Goal: Information Seeking & Learning: Check status

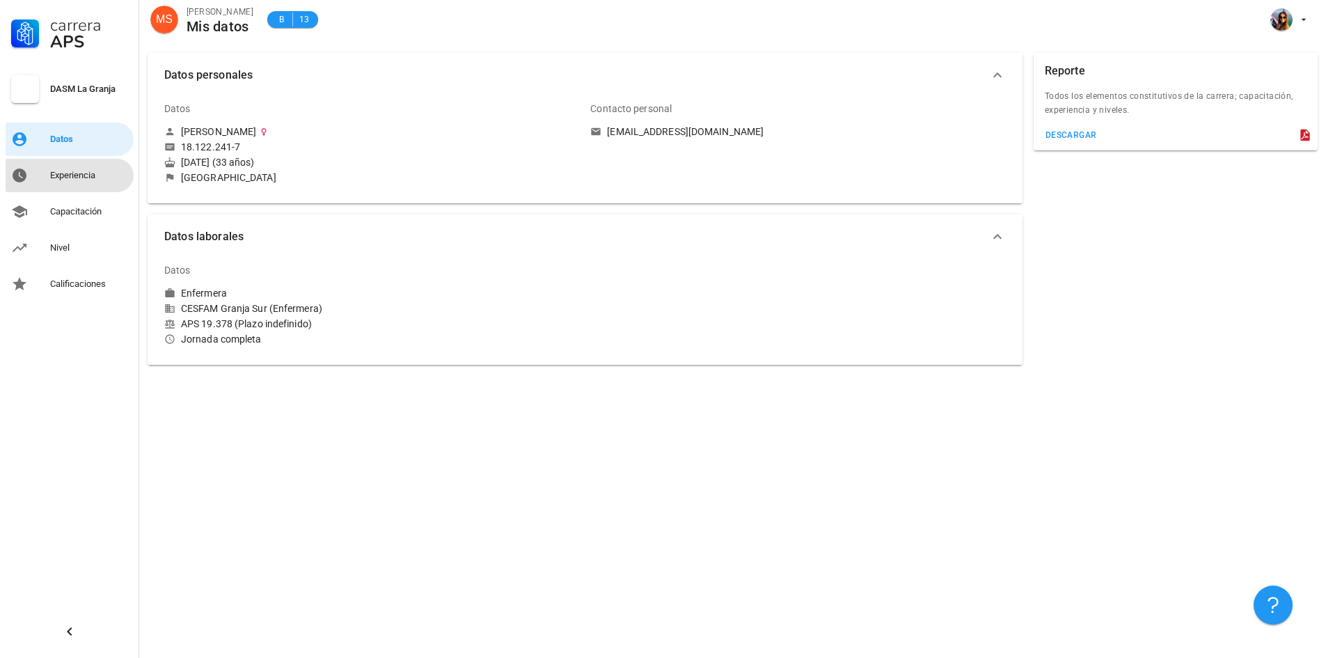
click at [77, 176] on div "Experiencia" at bounding box center [89, 175] width 78 height 11
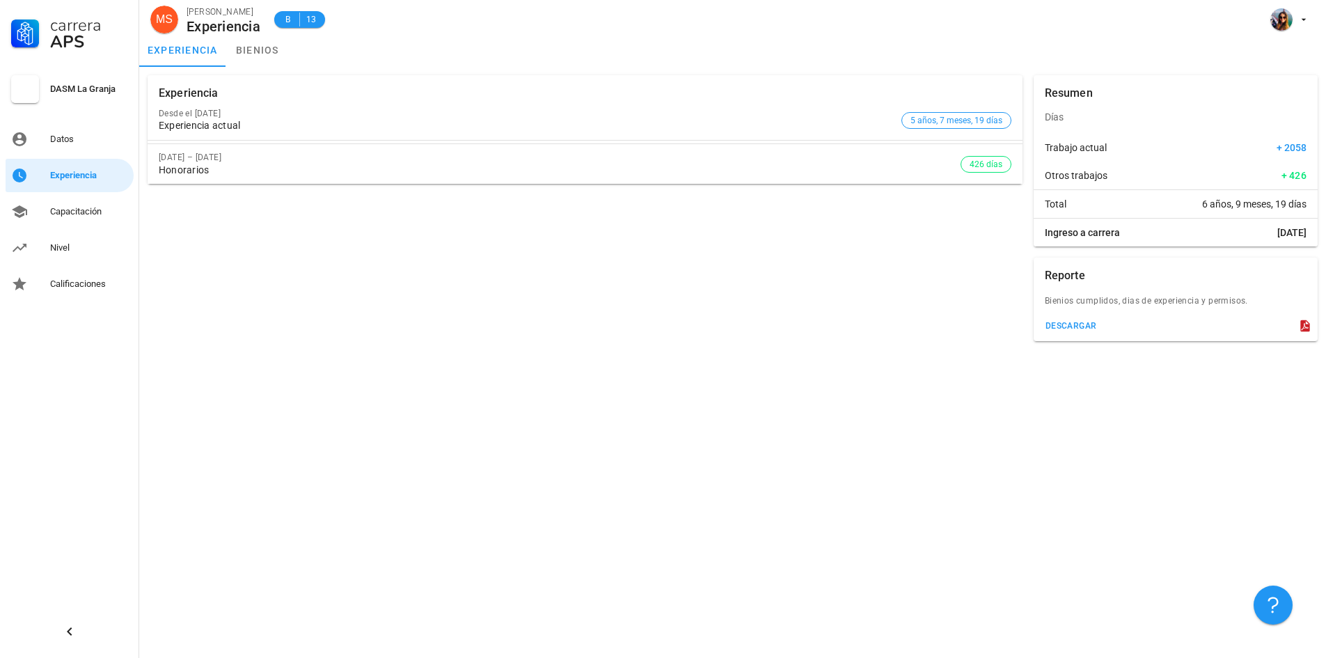
click at [230, 165] on div "Honorarios" at bounding box center [560, 170] width 802 height 12
click at [237, 124] on div "Experiencia actual" at bounding box center [527, 126] width 737 height 12
click at [251, 42] on link "bienios" at bounding box center [257, 49] width 63 height 33
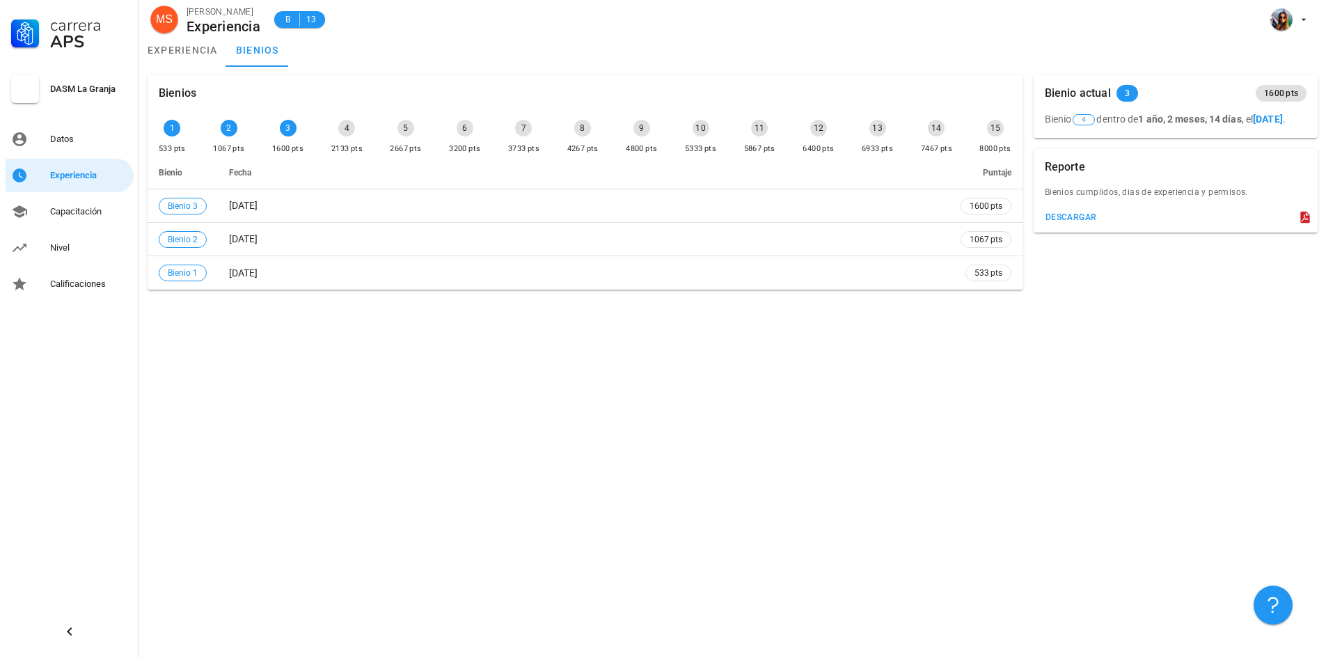
drag, startPoint x: 1136, startPoint y: 115, endPoint x: 1225, endPoint y: 141, distance: 92.1
click at [1225, 138] on div "Bienio 4 [DATE] , el [DATE] ." at bounding box center [1175, 124] width 284 height 26
click at [1164, 137] on div "Bienio 4 [DATE] , el [DATE] ." at bounding box center [1175, 124] width 284 height 26
click at [1253, 125] on b "[DATE]" at bounding box center [1268, 118] width 30 height 11
click at [57, 207] on div "Capacitación" at bounding box center [89, 211] width 78 height 11
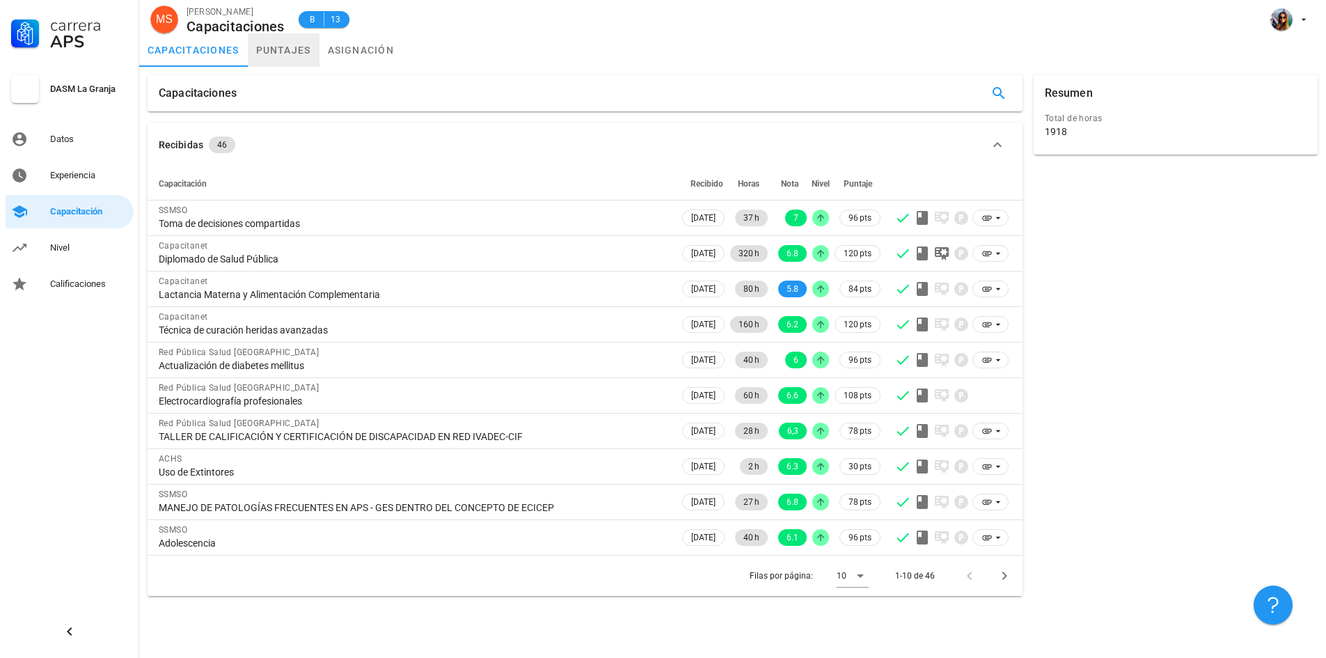
click at [295, 49] on link "puntajes" at bounding box center [284, 49] width 72 height 33
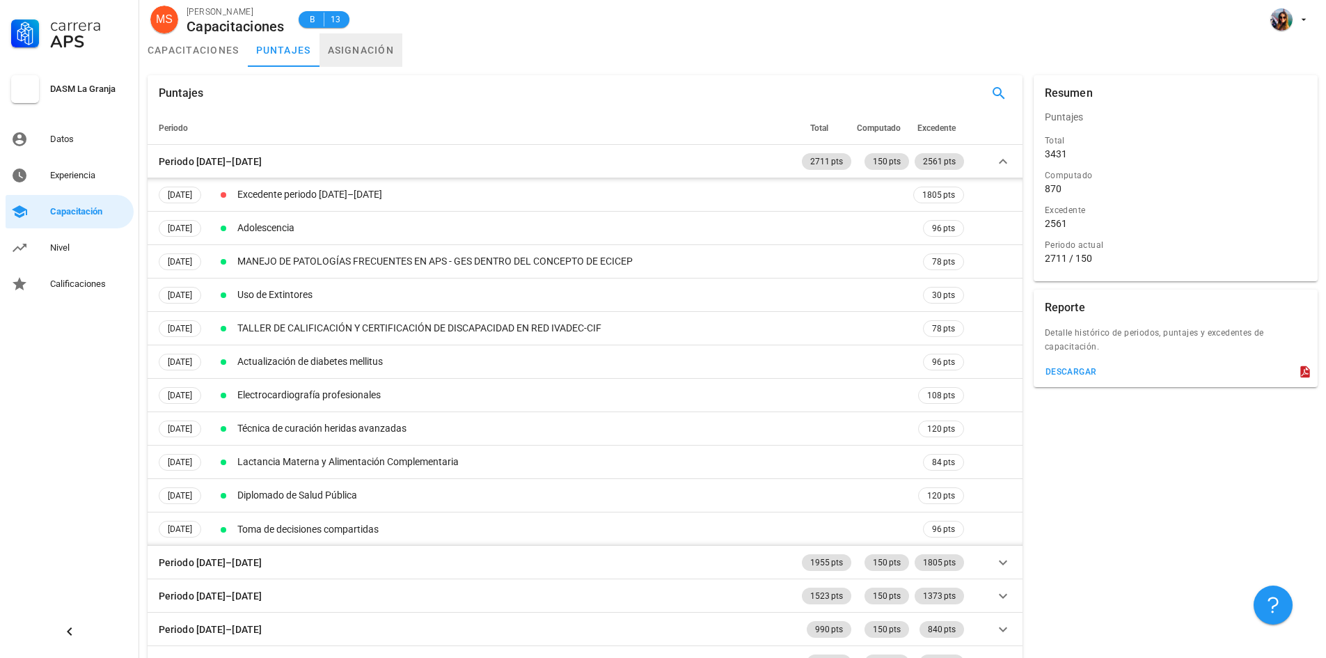
click at [342, 51] on link "asignación" at bounding box center [361, 49] width 84 height 33
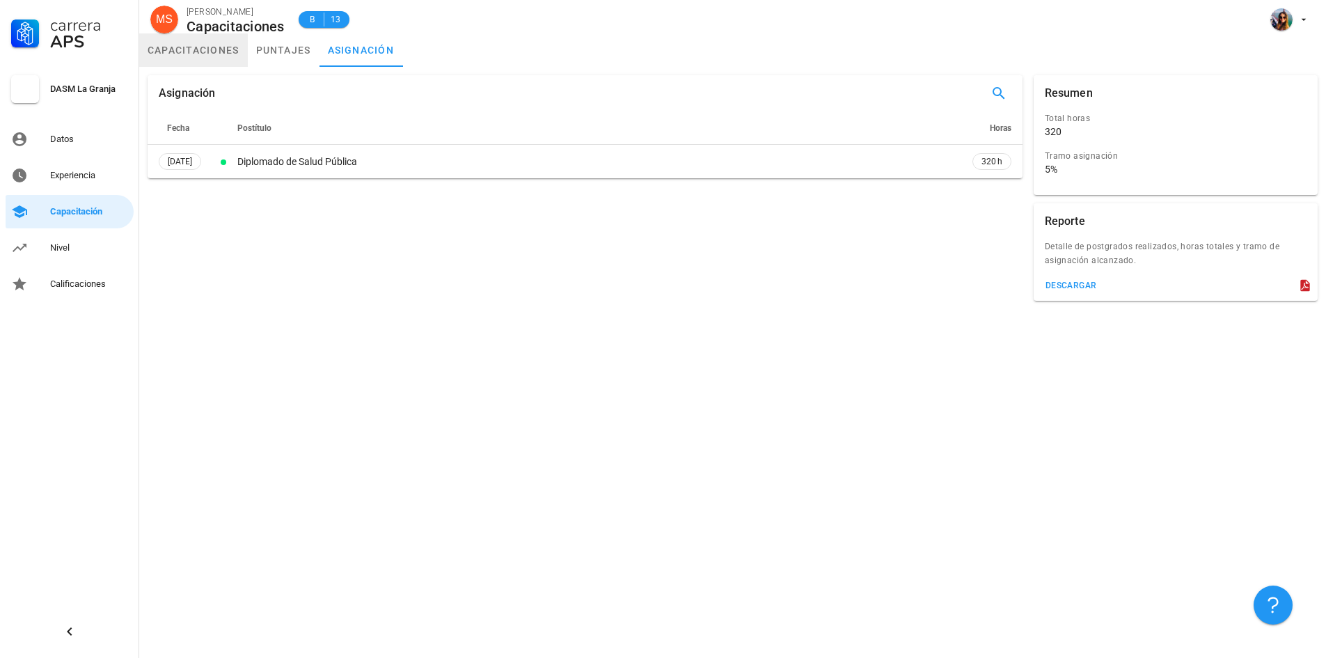
click at [198, 53] on link "capacitaciones" at bounding box center [193, 49] width 109 height 33
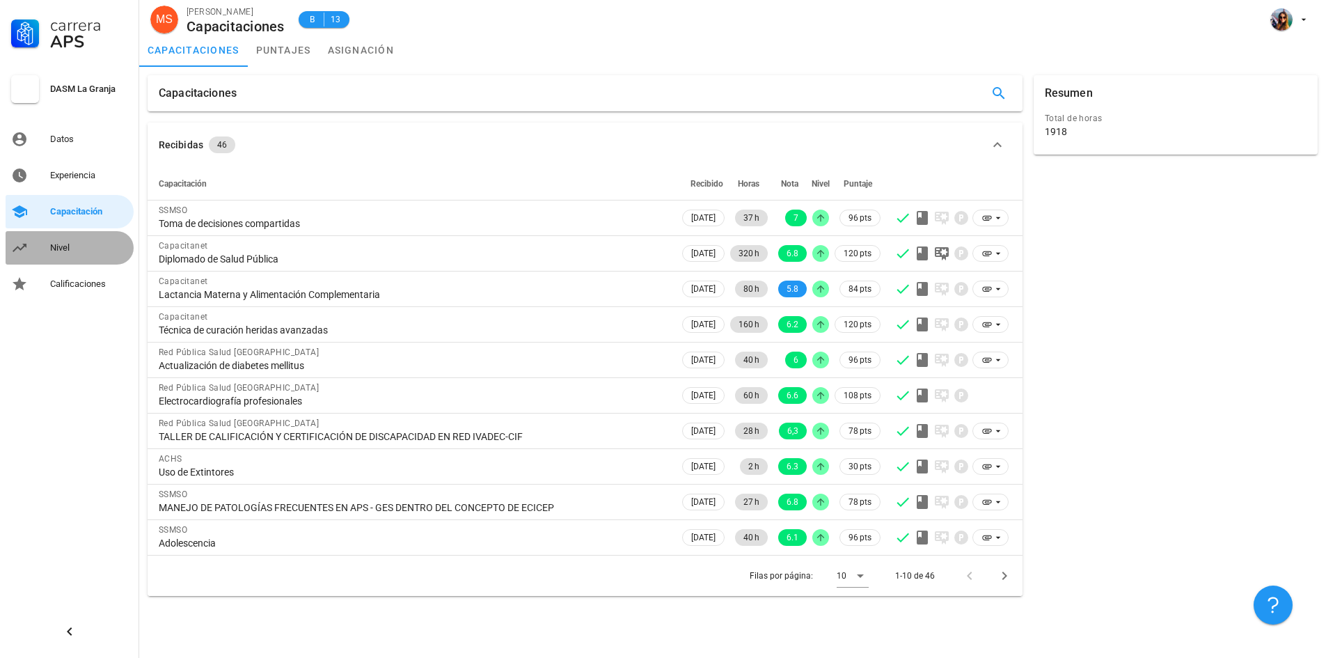
click at [83, 242] on div "Nivel" at bounding box center [89, 247] width 78 height 11
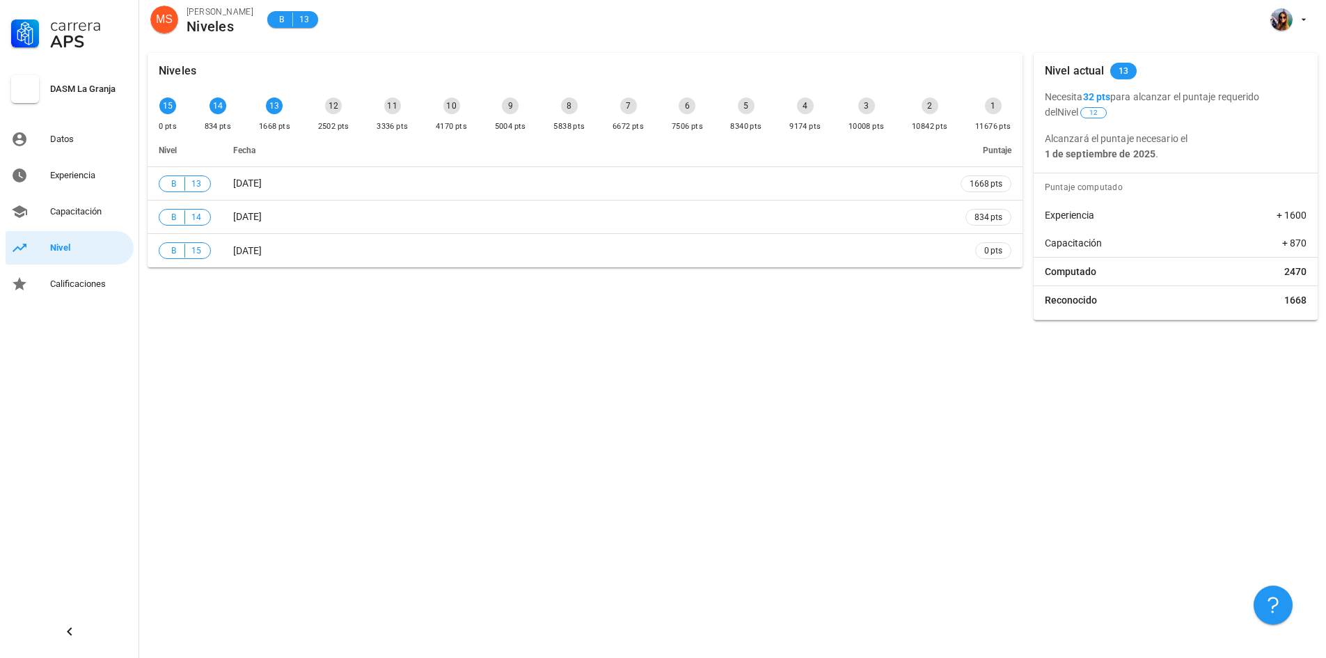
drag, startPoint x: 1170, startPoint y: 157, endPoint x: 1039, endPoint y: 94, distance: 145.0
click at [1039, 94] on div "Necesita 32 pts para alcanzar el puntaje requerido del Nivel 12 Alcanzará el pu…" at bounding box center [1175, 125] width 284 height 72
click at [1180, 145] on p "Alcanzará el puntaje necesario el [DATE] ." at bounding box center [1176, 146] width 262 height 31
drag, startPoint x: 1159, startPoint y: 158, endPoint x: 1074, endPoint y: 106, distance: 98.7
click at [1047, 94] on div "Necesita 32 pts para alcanzar el puntaje requerido del Nivel 12 Alcanzará el pu…" at bounding box center [1175, 125] width 284 height 72
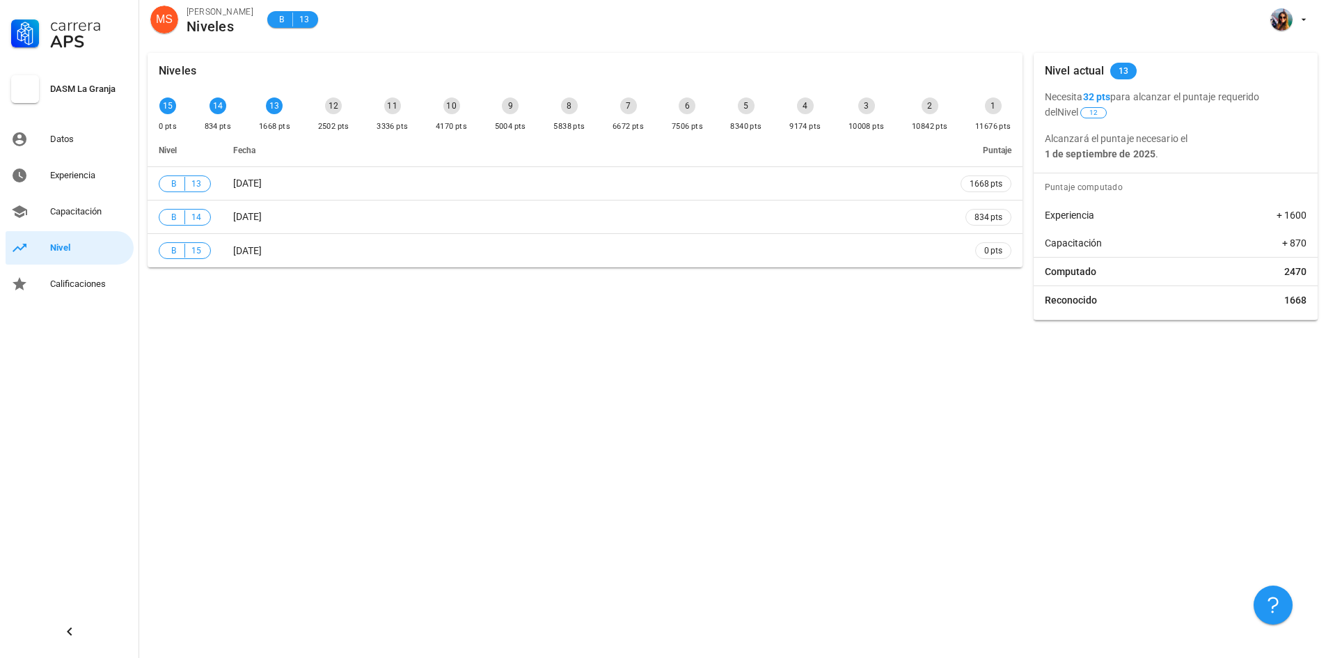
click at [1217, 150] on p "Alcanzará el puntaje necesario el [DATE] ." at bounding box center [1176, 146] width 262 height 31
click at [76, 209] on div "Capacitación" at bounding box center [89, 211] width 78 height 11
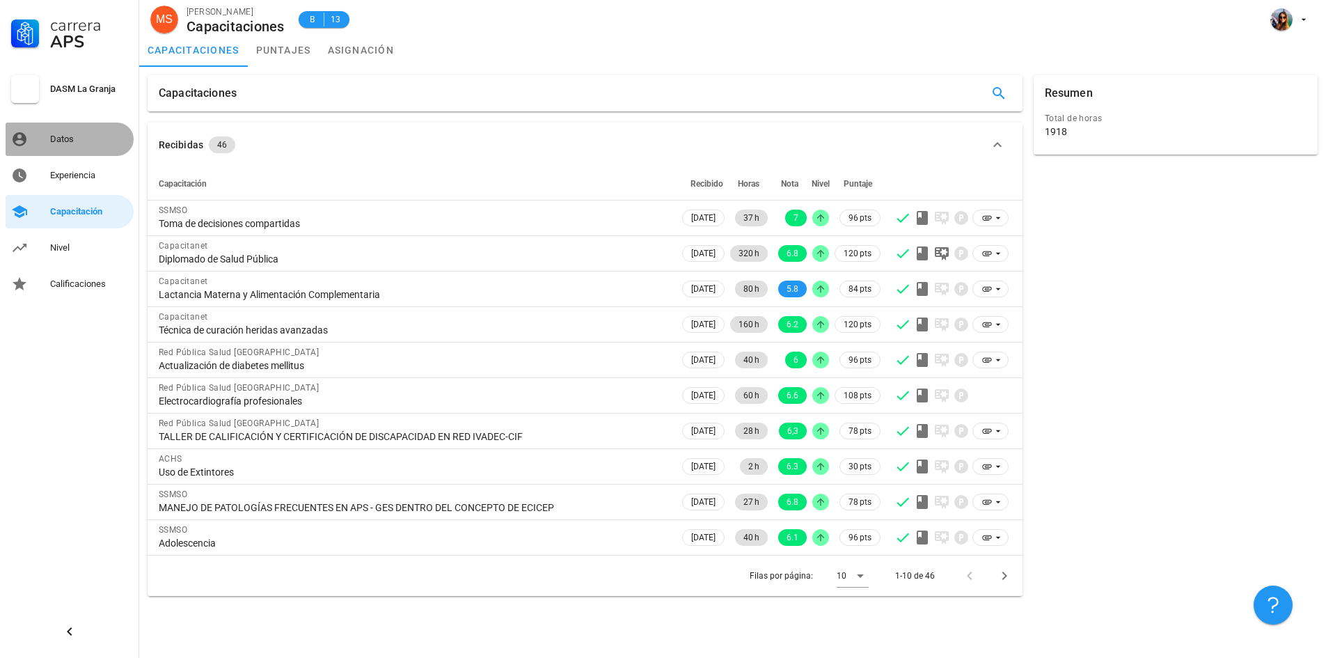
click at [77, 141] on div "Datos" at bounding box center [89, 139] width 78 height 11
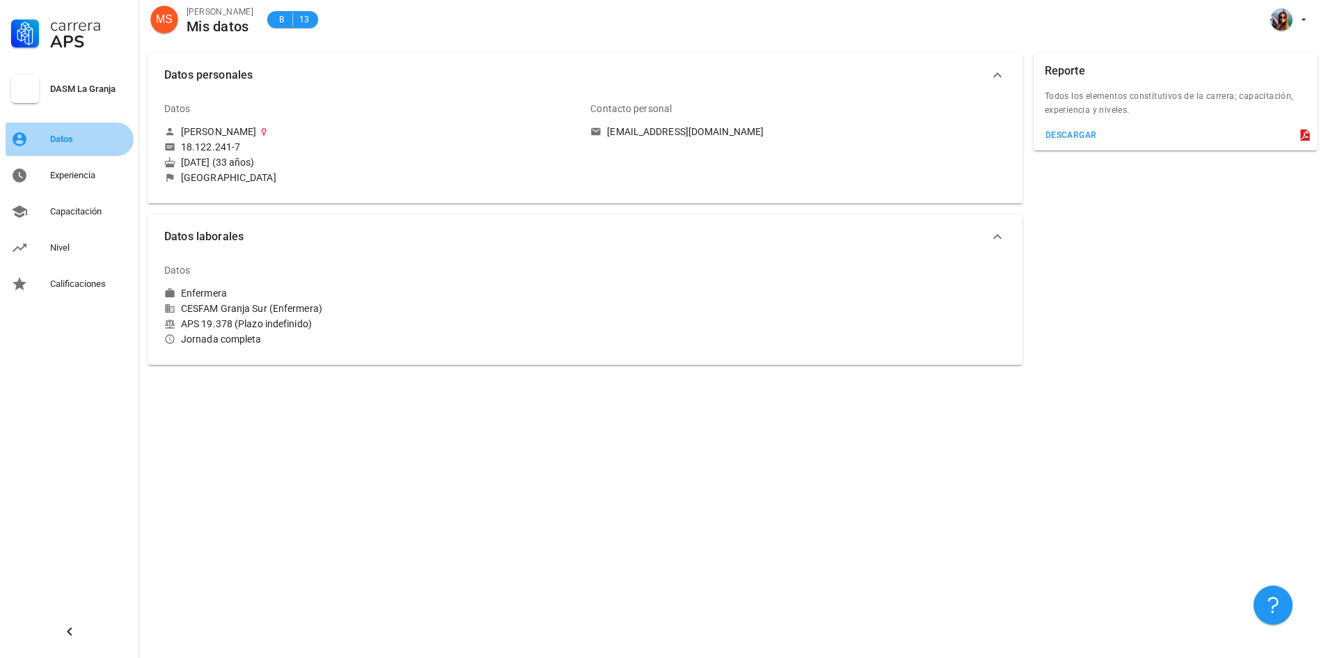
click at [99, 137] on div "Datos" at bounding box center [89, 139] width 78 height 11
click at [81, 171] on div "Experiencia" at bounding box center [89, 175] width 78 height 11
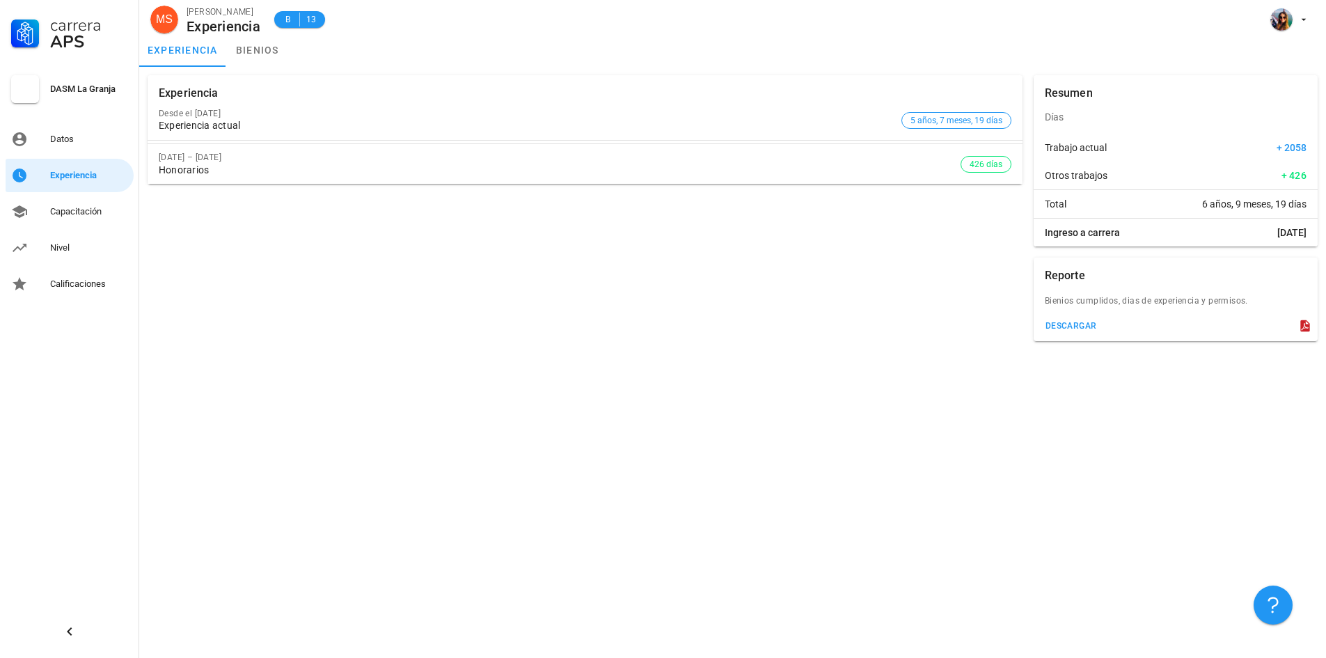
click at [79, 194] on div "Carrera APS DASM La Granja Datos Experiencia Capacitación Nivel Calificaciones" at bounding box center [69, 150] width 139 height 301
click at [79, 202] on div "Capacitación" at bounding box center [89, 211] width 78 height 22
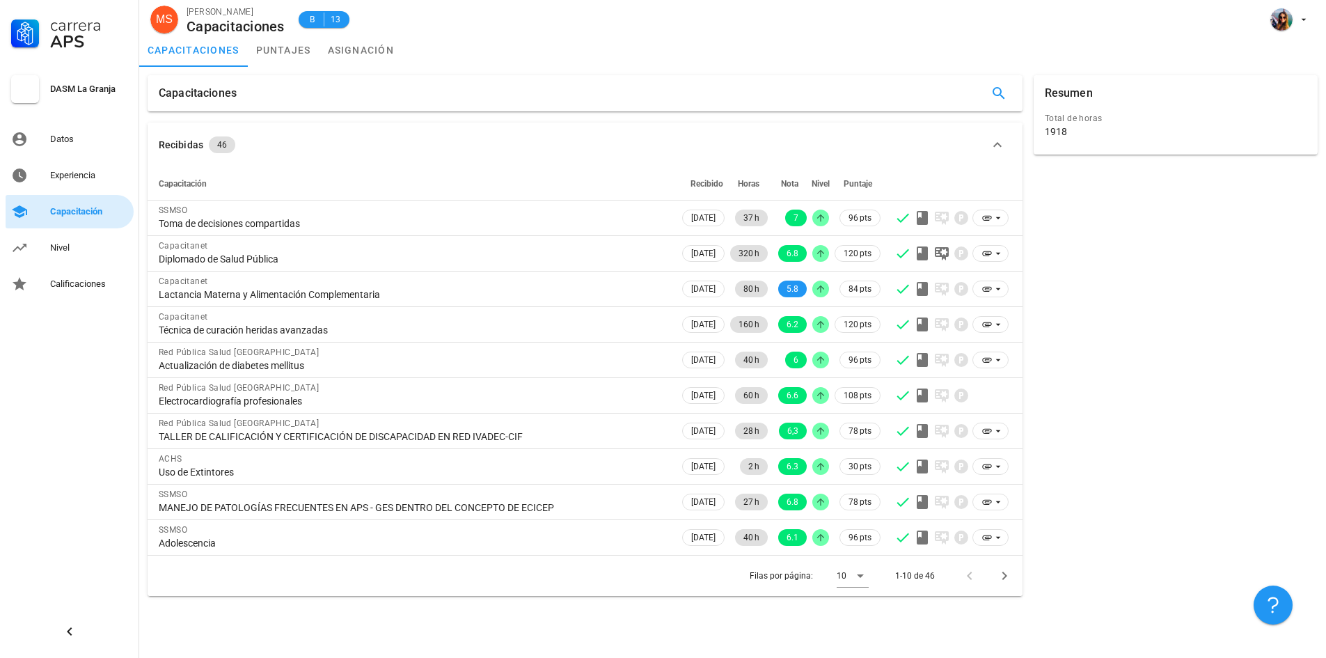
click at [70, 224] on link "Capacitación" at bounding box center [70, 211] width 128 height 33
click at [72, 250] on div "Nivel" at bounding box center [89, 247] width 78 height 11
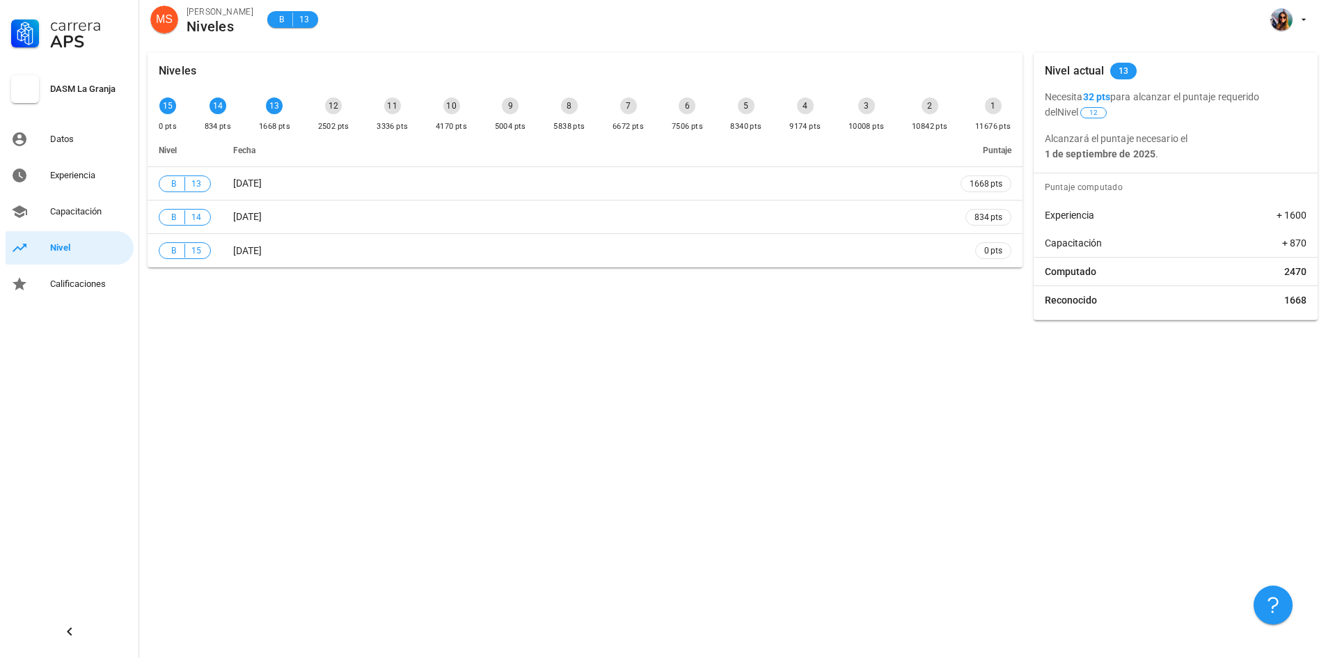
drag, startPoint x: 1175, startPoint y: 152, endPoint x: 1045, endPoint y: 93, distance: 142.0
click at [1045, 93] on div "Necesita 32 pts para alcanzar el puntaje requerido del Nivel 12 Alcanzará el pu…" at bounding box center [1175, 125] width 284 height 72
click at [1122, 93] on p "Necesita 32 pts para alcanzar el puntaje requerido del Nivel 12" at bounding box center [1176, 104] width 262 height 31
click at [1136, 113] on p "Necesita 32 pts para alcanzar el puntaje requerido del Nivel 12" at bounding box center [1176, 104] width 262 height 31
